Goal: Find specific page/section: Find specific page/section

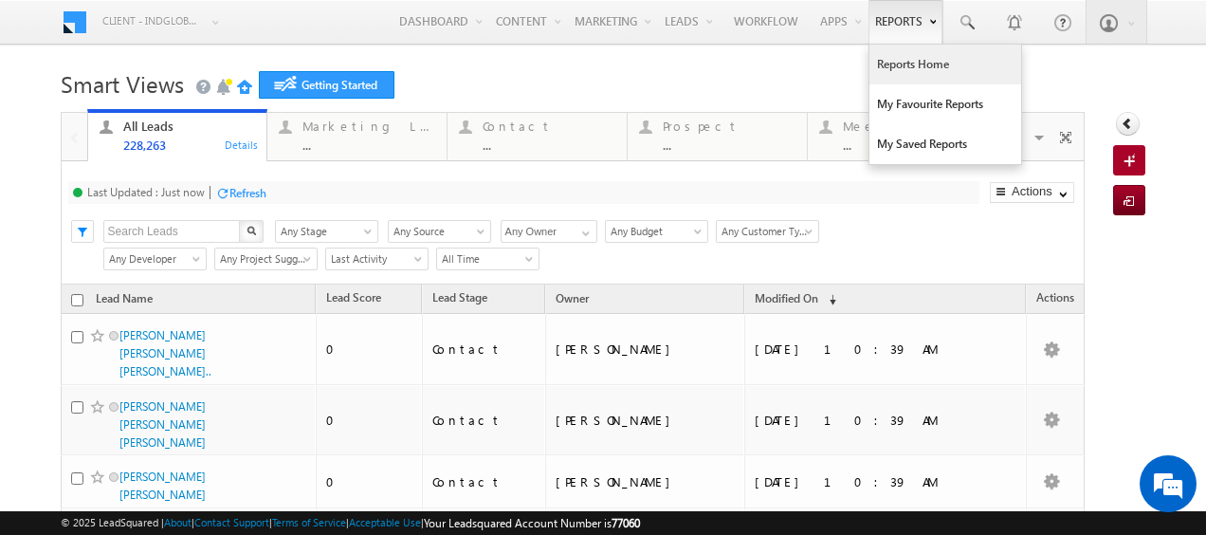
click at [901, 61] on link "Reports Home" at bounding box center [946, 65] width 152 height 40
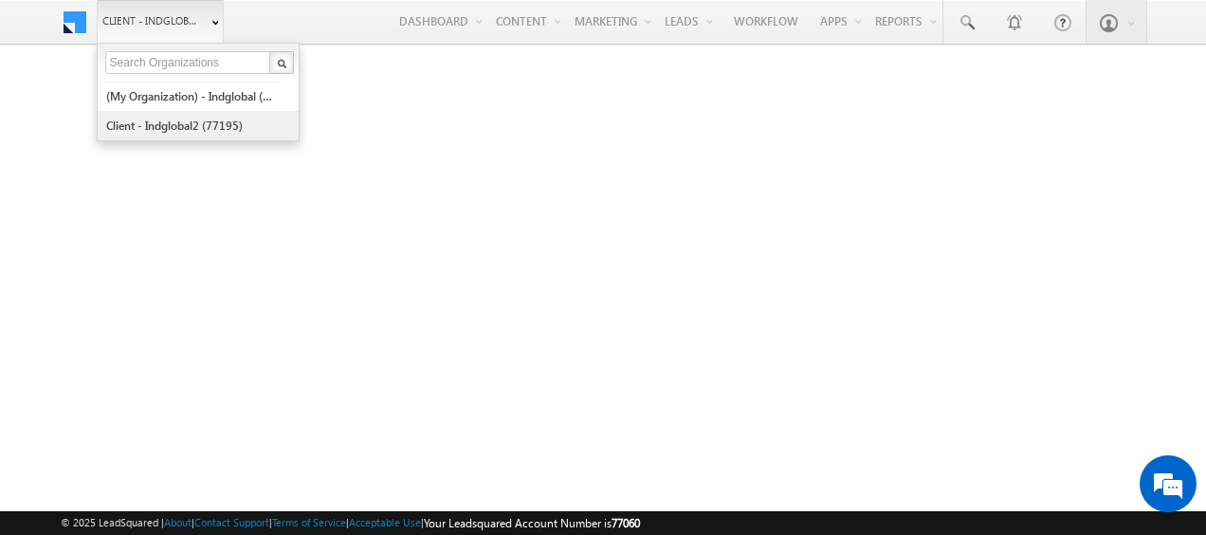
click at [235, 122] on link "Client - indglobal2 (77195)" at bounding box center [192, 125] width 174 height 29
